Goal: Information Seeking & Learning: Understand process/instructions

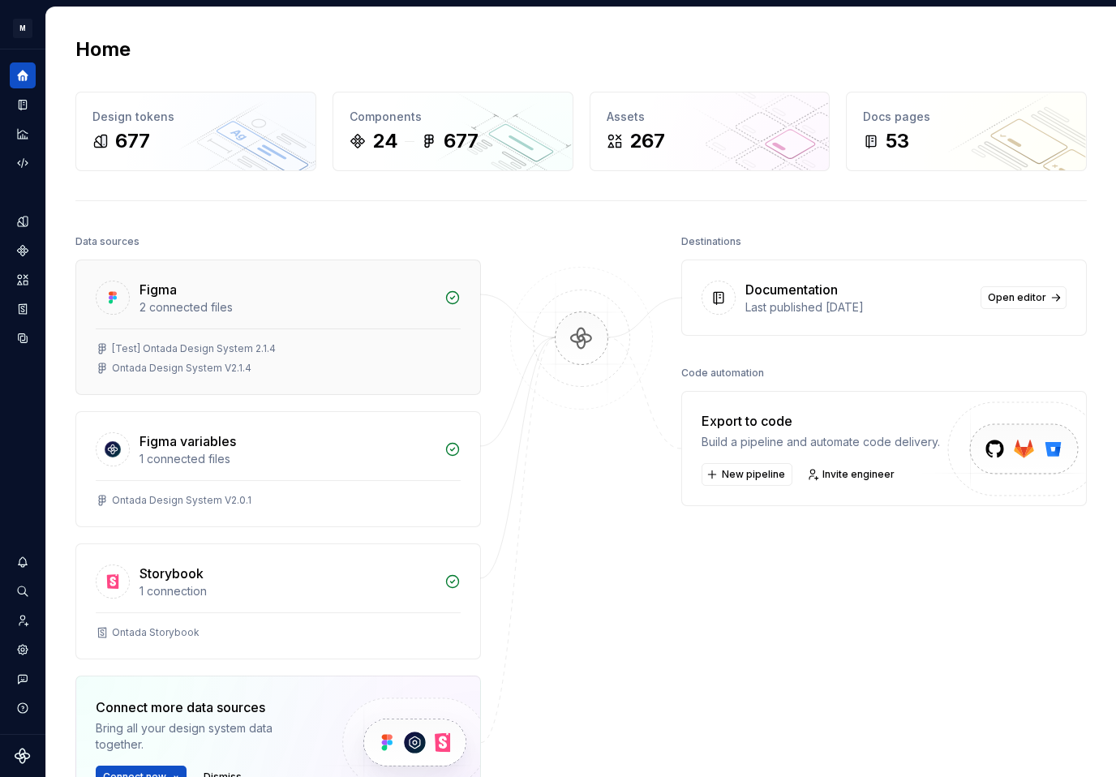
click at [229, 311] on div "2 connected files" at bounding box center [287, 307] width 295 height 16
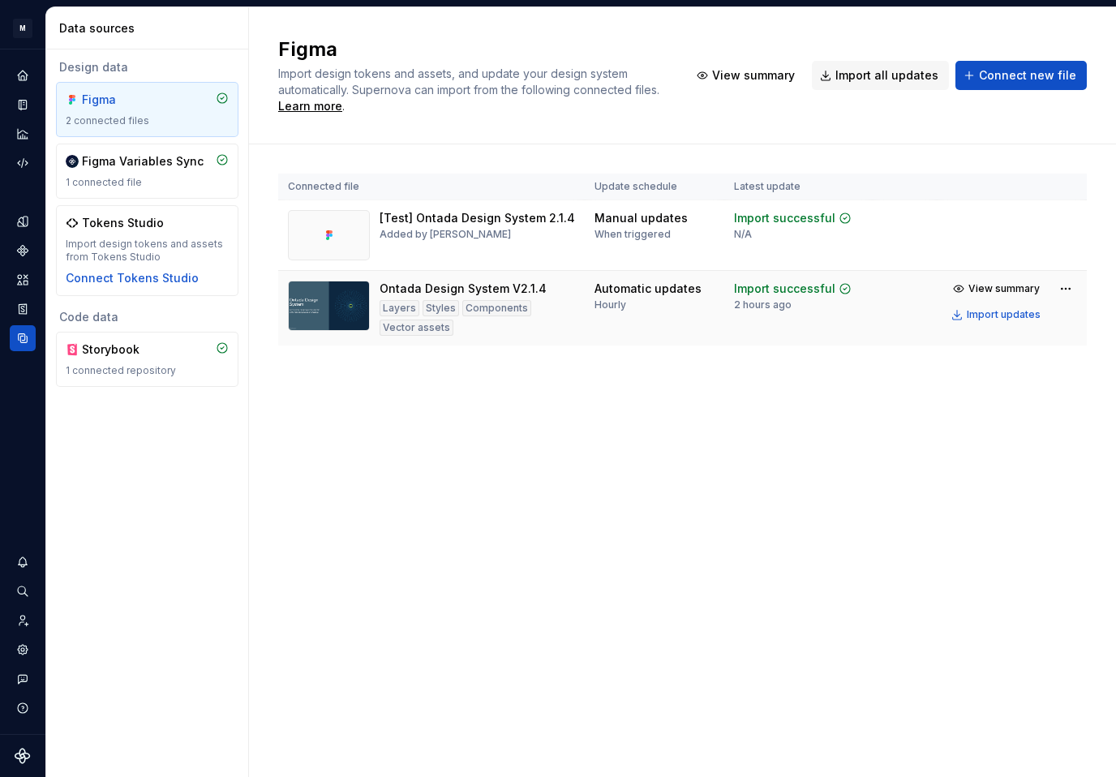
click at [345, 302] on img at bounding box center [329, 306] width 82 height 50
click at [132, 112] on div "Figma 2 connected files" at bounding box center [147, 110] width 163 height 36
click at [22, 79] on icon "Home" at bounding box center [22, 75] width 15 height 15
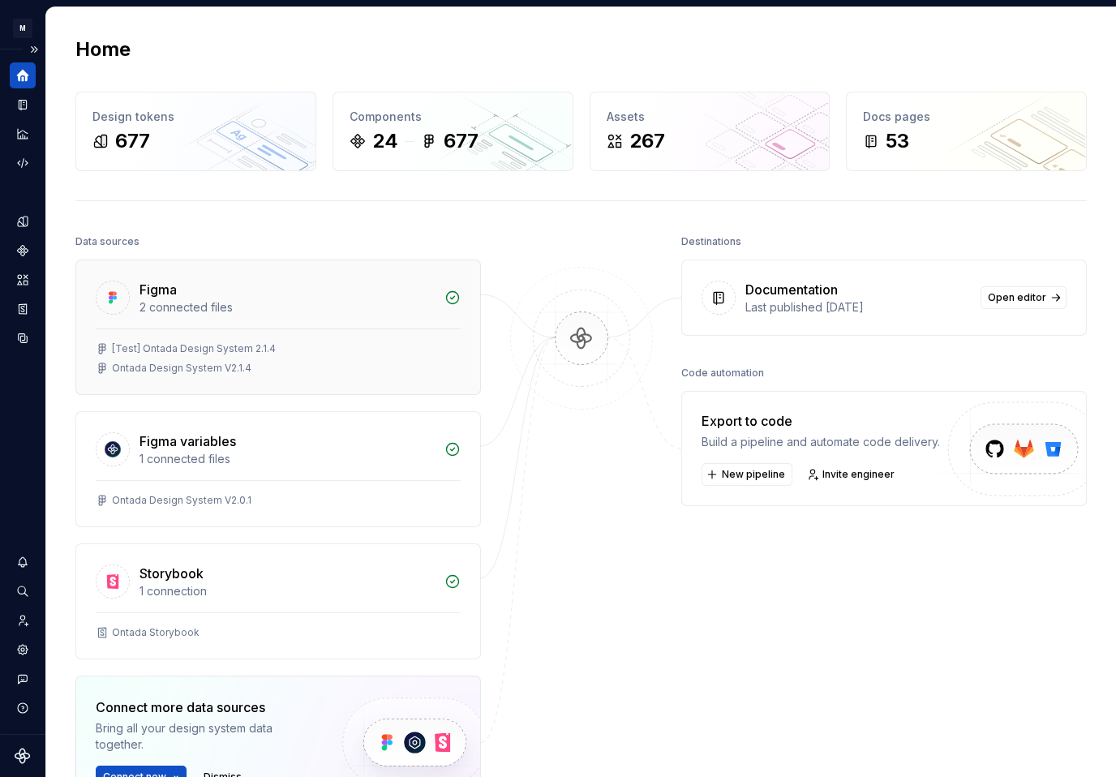
click at [269, 290] on div "Figma" at bounding box center [287, 289] width 295 height 19
click at [269, 290] on div "Home Design tokens 677 Components 24 677 Assets 267 Docs pages 53 Data sources …" at bounding box center [580, 391] width 1071 height 771
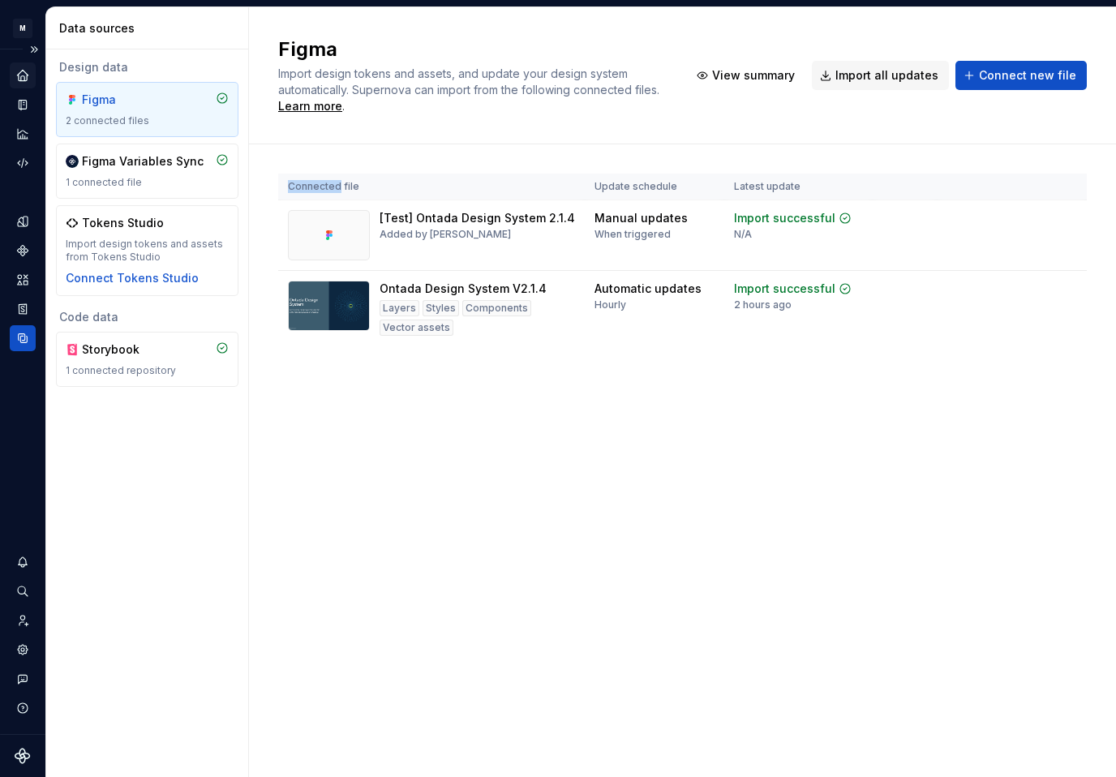
drag, startPoint x: 459, startPoint y: 666, endPoint x: 467, endPoint y: 673, distance: 9.8
click at [467, 673] on div "Figma Import design tokens and assets, and update your design system automatica…" at bounding box center [682, 392] width 867 height 770
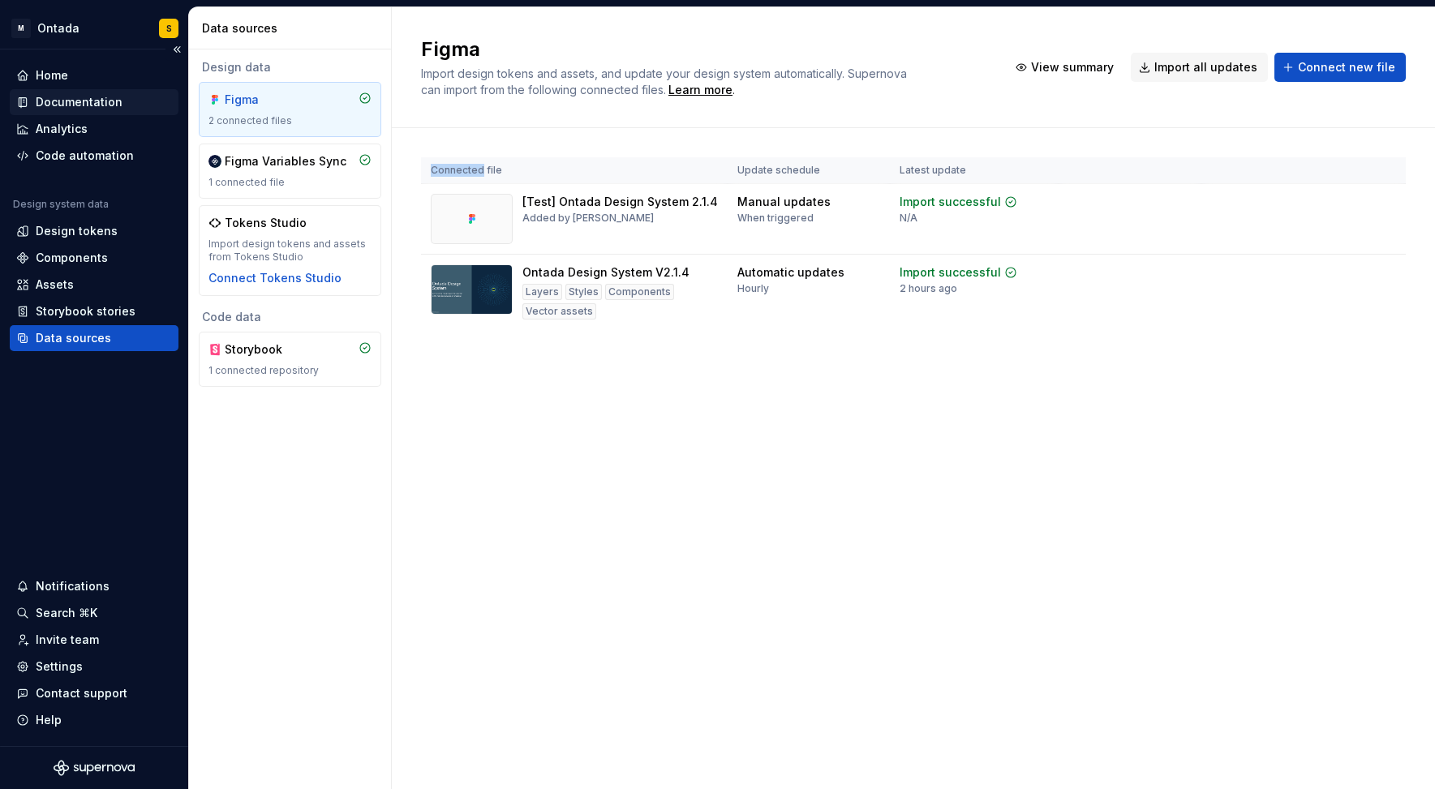
click at [80, 101] on div "Documentation" at bounding box center [79, 102] width 87 height 16
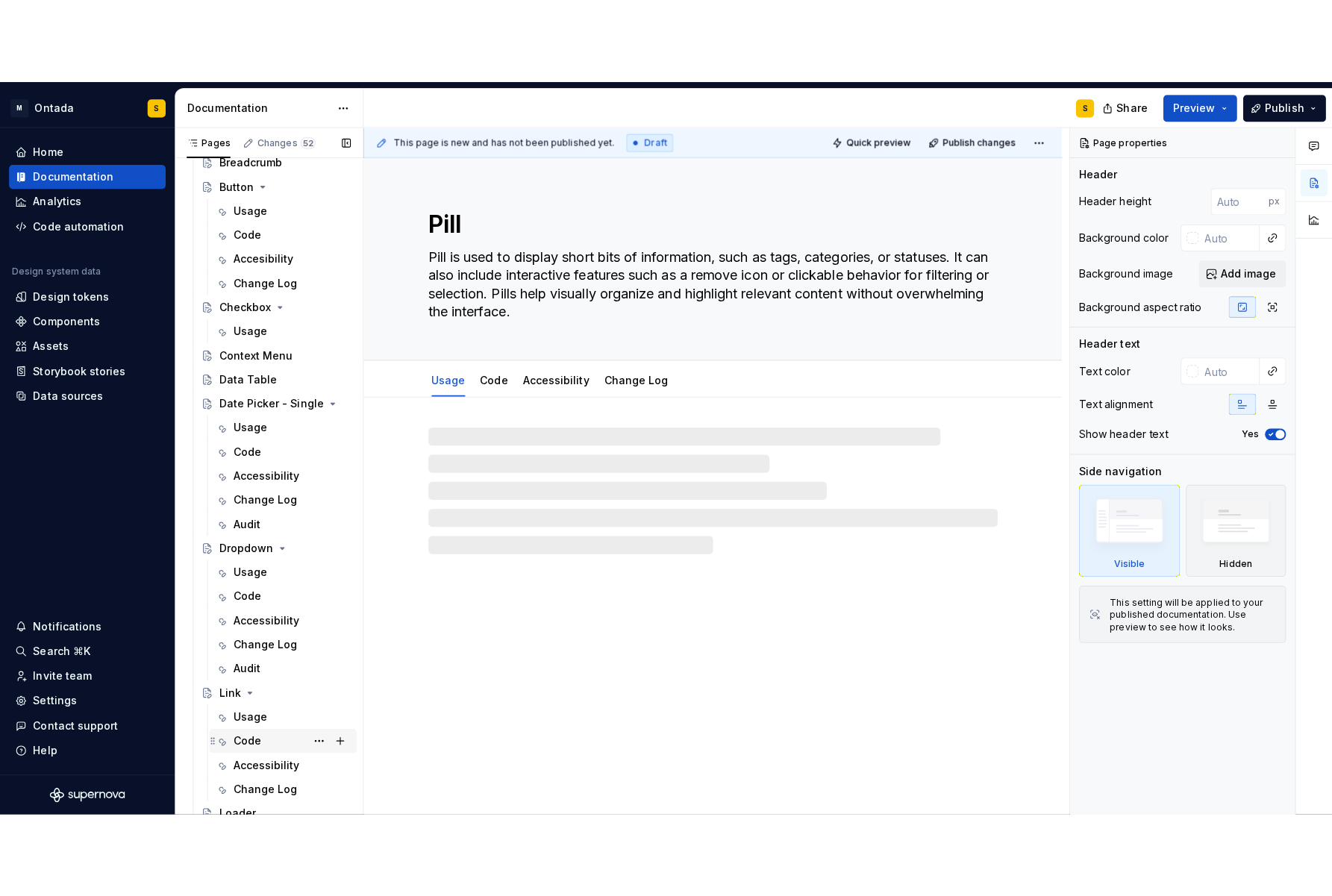
scroll to position [819, 0]
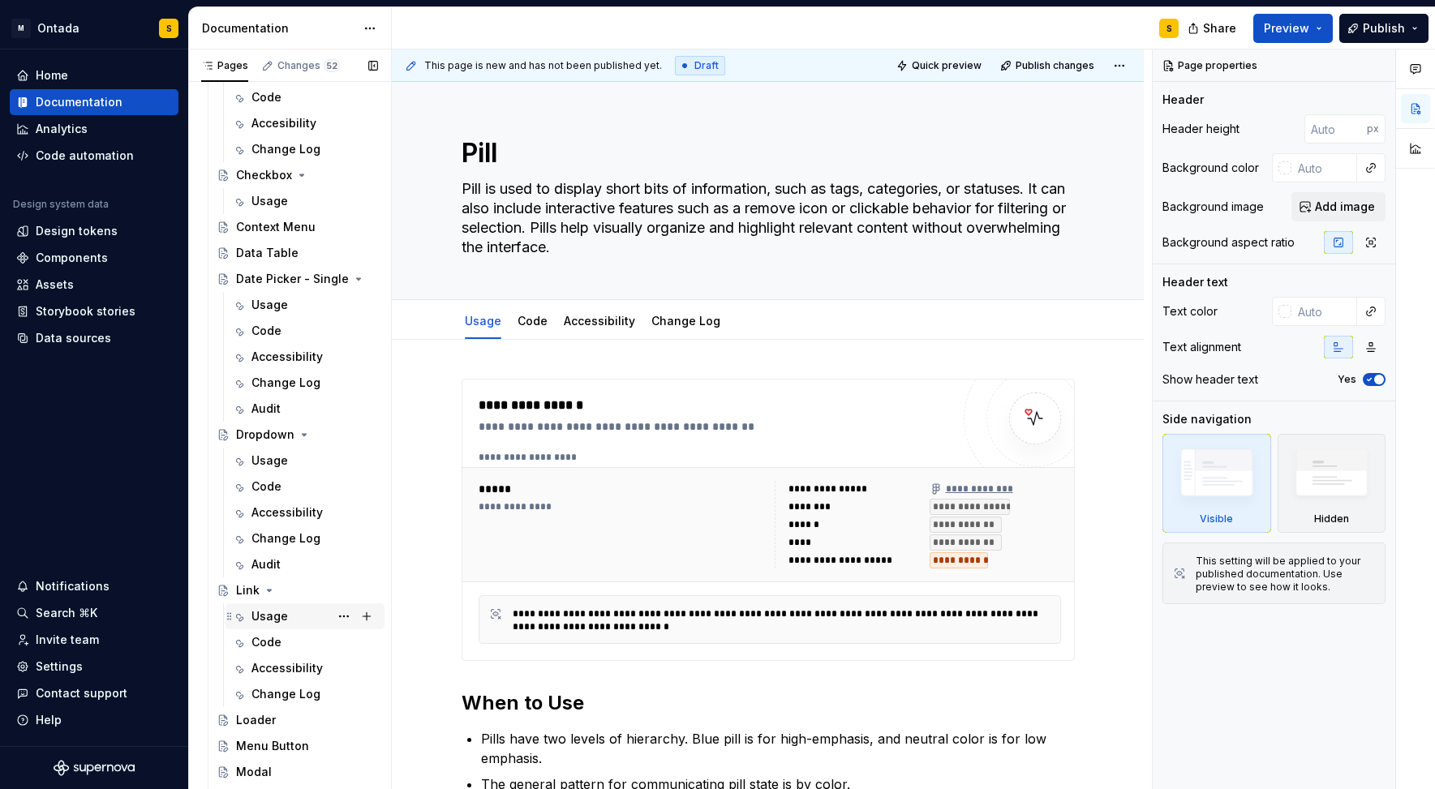
click at [258, 615] on div "Usage" at bounding box center [270, 616] width 37 height 16
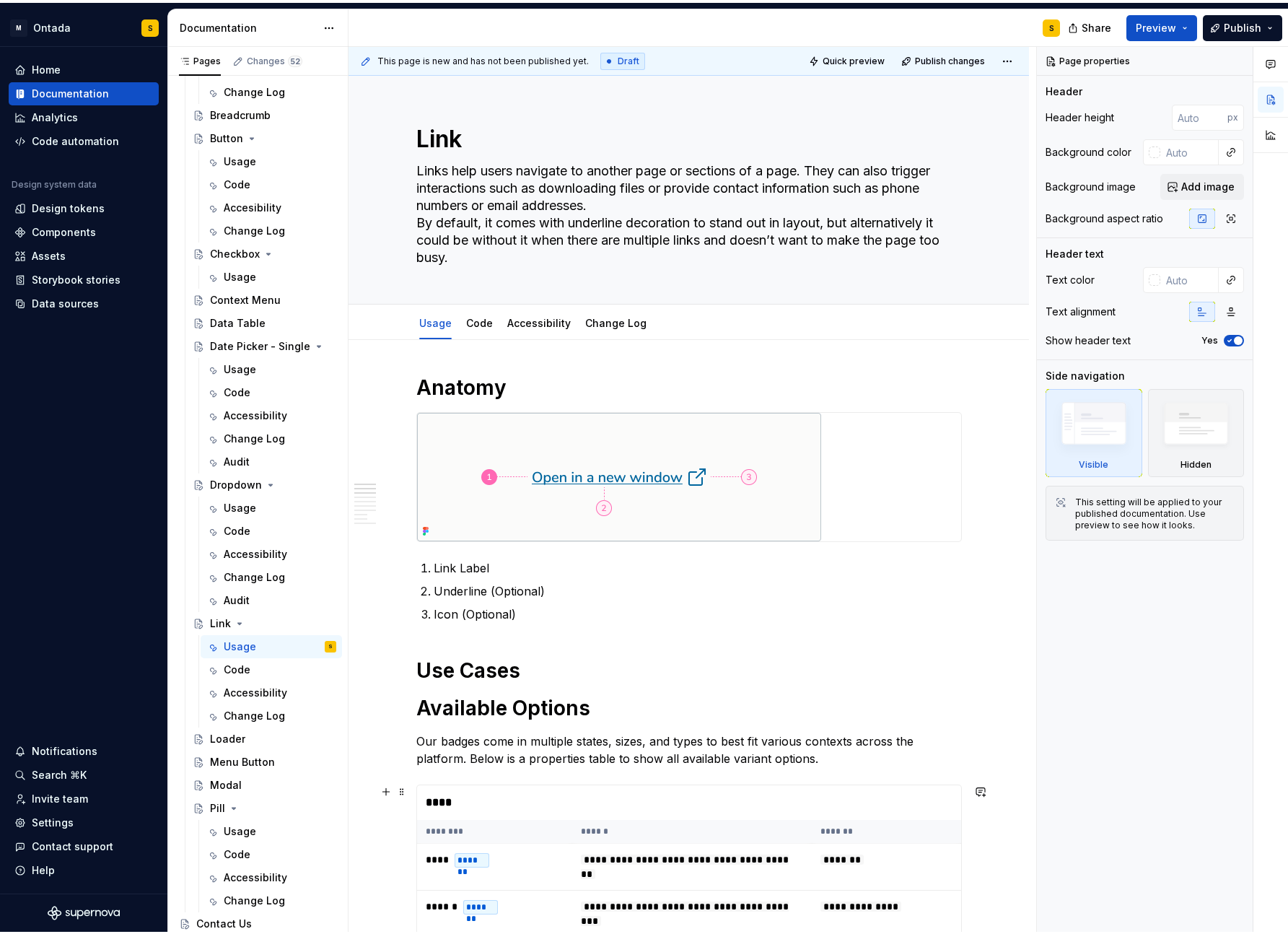
scroll to position [691, 0]
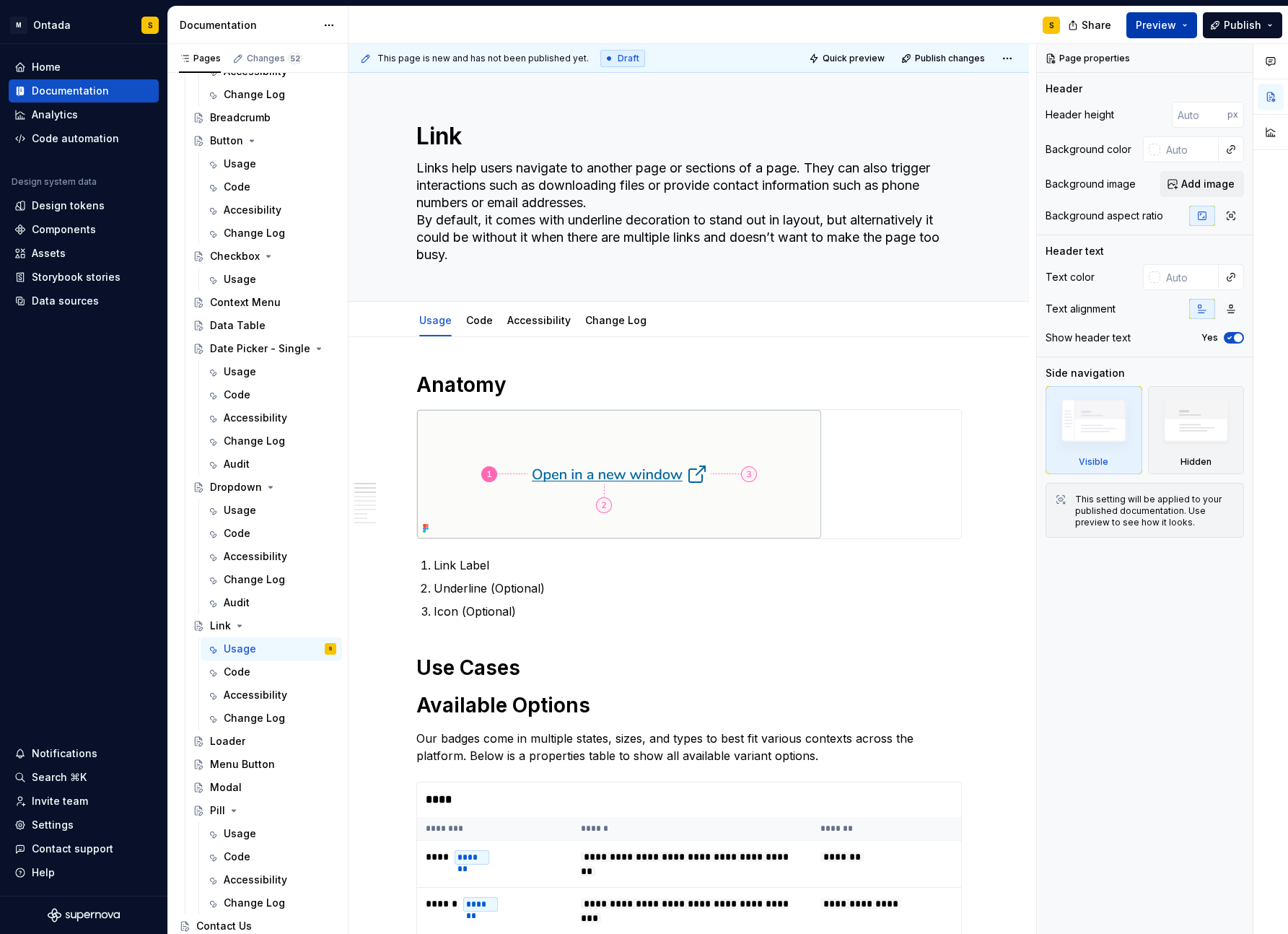
click at [993, 27] on span "Preview" at bounding box center [1155, 25] width 40 height 14
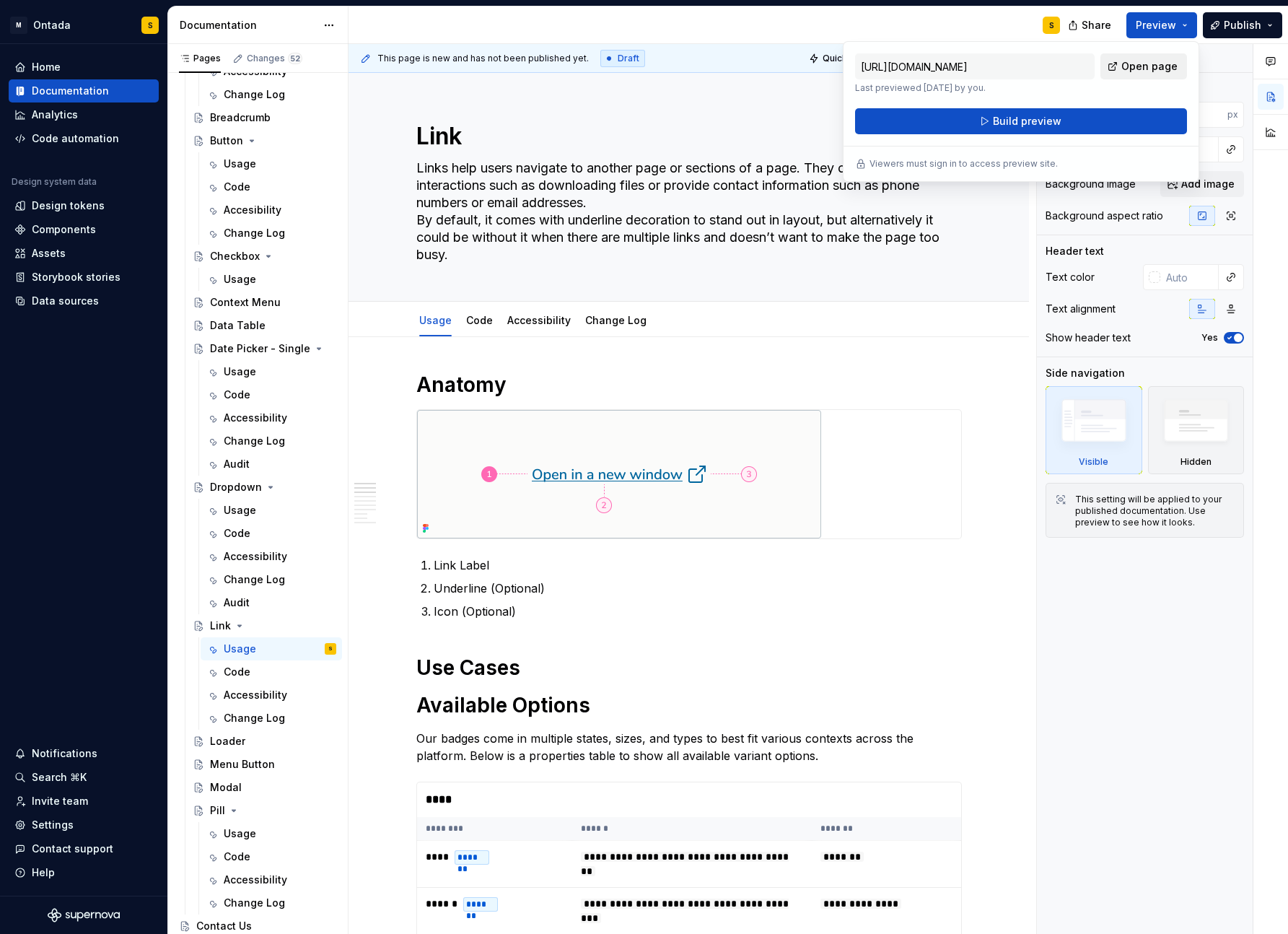
click at [993, 62] on span "Open page" at bounding box center [1149, 67] width 56 height 14
type textarea "*"
